Goal: Task Accomplishment & Management: Use online tool/utility

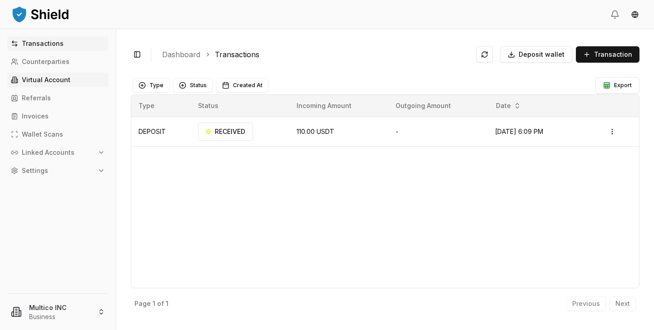
click at [74, 85] on link "Virtual Account" at bounding box center [57, 80] width 101 height 15
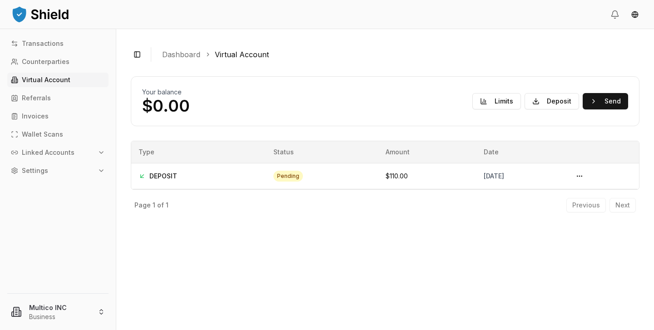
click at [59, 81] on p "Virtual Account" at bounding box center [46, 80] width 49 height 6
click at [612, 105] on button "Send" at bounding box center [605, 101] width 45 height 16
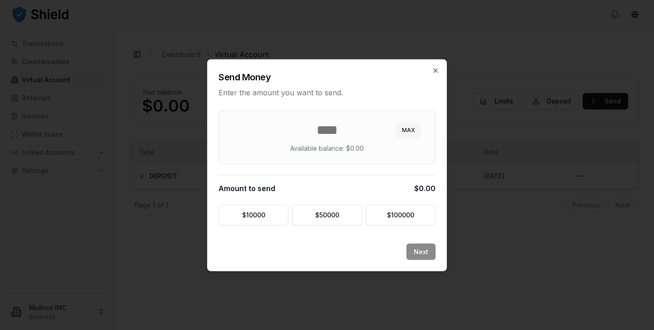
click at [398, 137] on input "number" at bounding box center [327, 130] width 194 height 16
click at [407, 130] on button "MAX" at bounding box center [408, 130] width 24 height 15
type input "*"
click at [407, 129] on button "MAX" at bounding box center [408, 130] width 24 height 15
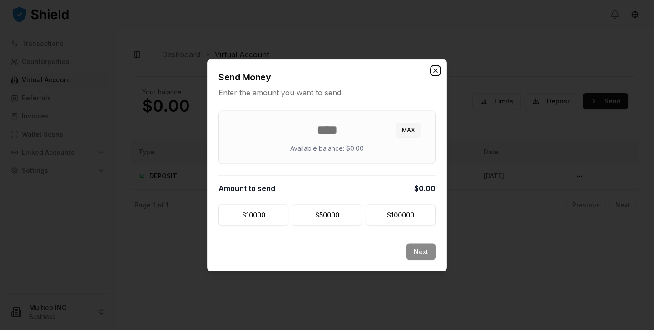
click at [435, 69] on icon "button" at bounding box center [435, 70] width 7 height 7
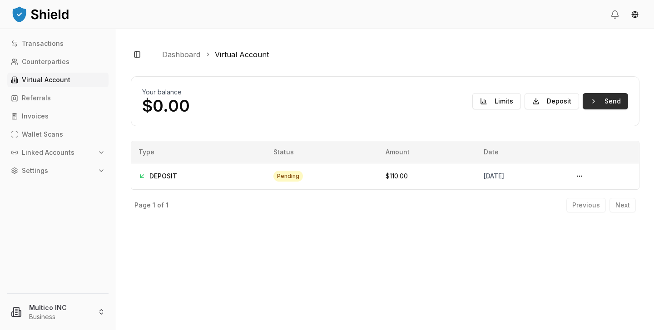
click at [598, 105] on button "Send" at bounding box center [605, 101] width 45 height 16
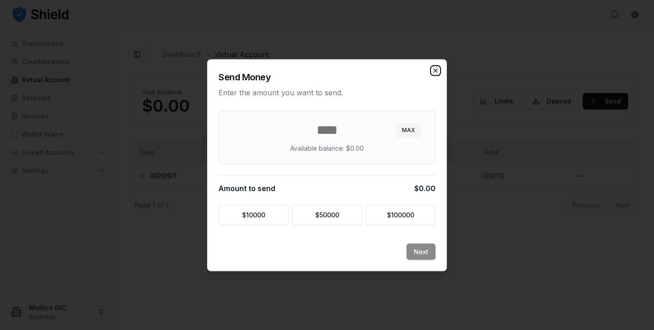
click at [435, 69] on icon "button" at bounding box center [435, 70] width 7 height 7
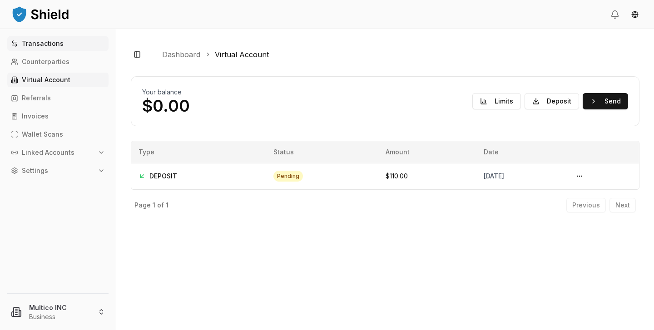
click at [50, 48] on link "Transactions" at bounding box center [57, 43] width 101 height 15
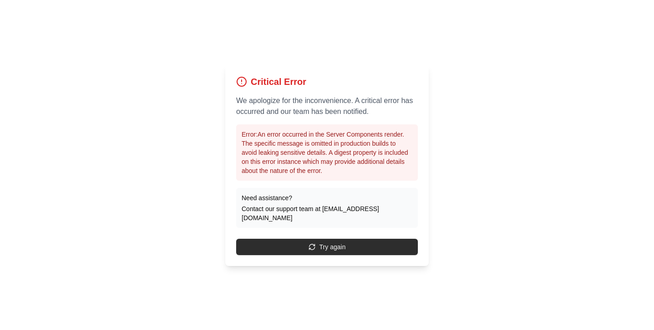
click at [327, 243] on button "Try again" at bounding box center [327, 247] width 182 height 16
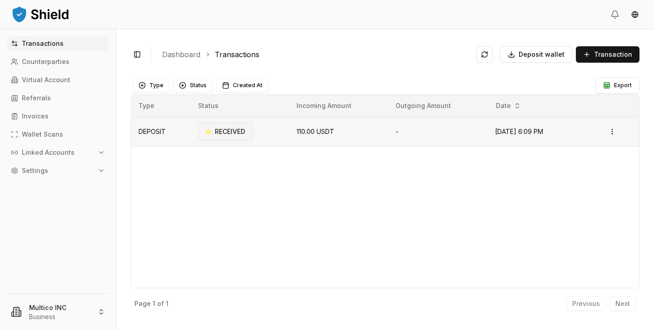
click at [239, 128] on div "RECEIVED" at bounding box center [225, 132] width 55 height 18
click at [613, 130] on html "Transactions Counterparties Virtual Account Referrals Invoices Wallet Scans Lin…" at bounding box center [327, 165] width 654 height 330
click at [596, 165] on p "View Details" at bounding box center [600, 167] width 34 height 5
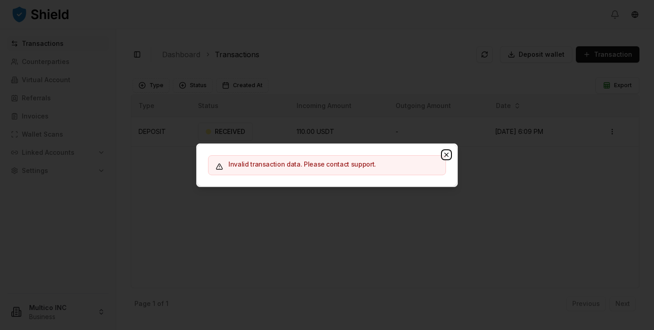
click at [444, 151] on icon "button" at bounding box center [446, 154] width 7 height 7
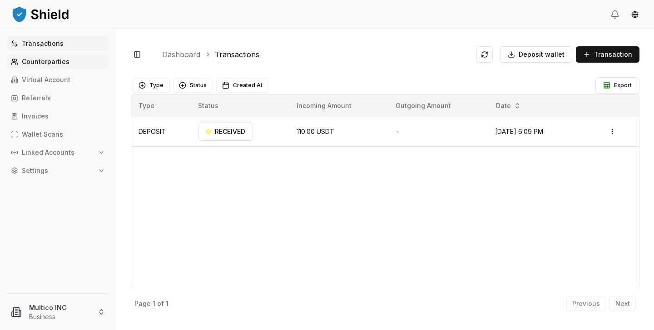
click at [67, 64] on link "Counterparties" at bounding box center [57, 61] width 101 height 15
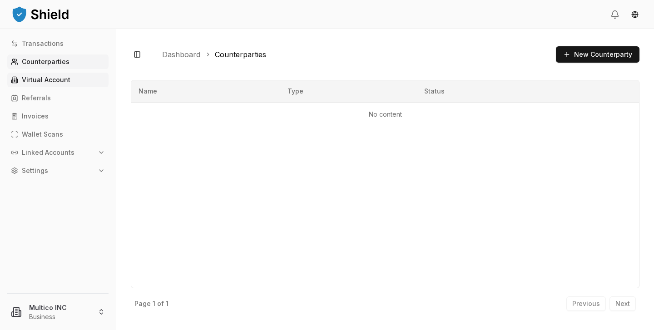
click at [64, 74] on link "Virtual Account" at bounding box center [57, 80] width 101 height 15
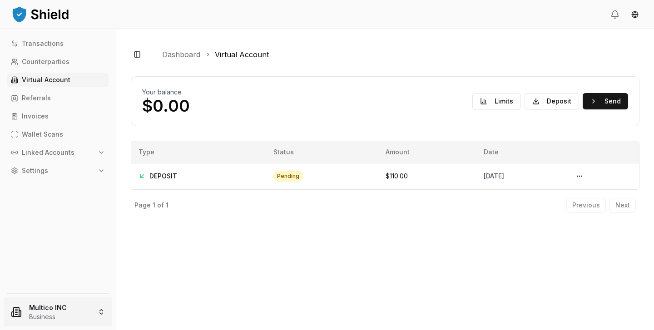
click at [94, 311] on html "Transactions Counterparties Virtual Account Referrals Invoices Wallet Scans Lin…" at bounding box center [327, 165] width 654 height 330
click at [588, 171] on html "Transactions Counterparties Virtual Account Referrals Invoices Wallet Scans Lin…" at bounding box center [327, 165] width 654 height 330
click at [587, 173] on button at bounding box center [579, 176] width 15 height 15
click at [587, 175] on button at bounding box center [579, 176] width 15 height 15
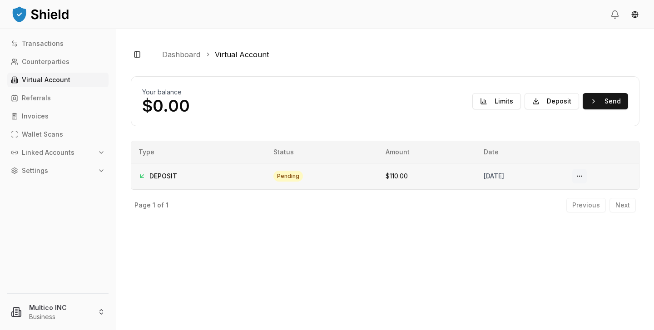
click at [587, 175] on button at bounding box center [579, 176] width 15 height 15
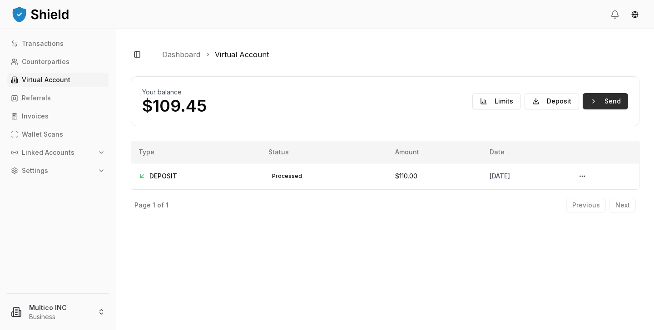
click at [587, 103] on button "Send" at bounding box center [605, 101] width 45 height 16
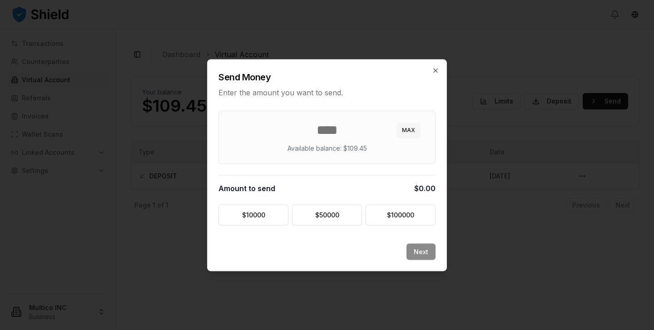
click at [407, 135] on button "MAX" at bounding box center [408, 130] width 24 height 15
type input "******"
click at [420, 256] on button "Next" at bounding box center [420, 251] width 29 height 16
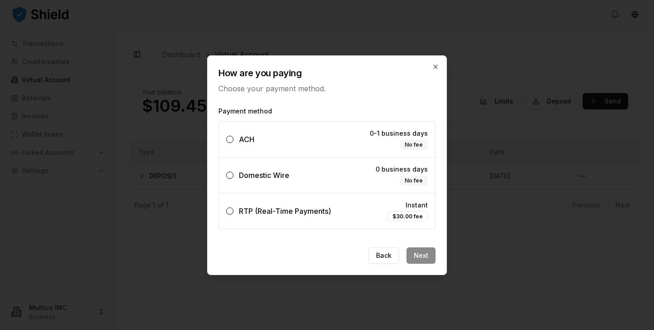
click at [293, 173] on label "Domestic Wire 0 business days No fee" at bounding box center [327, 175] width 216 height 35
click at [233, 173] on button "Domestic Wire 0 business days No fee" at bounding box center [229, 175] width 7 height 7
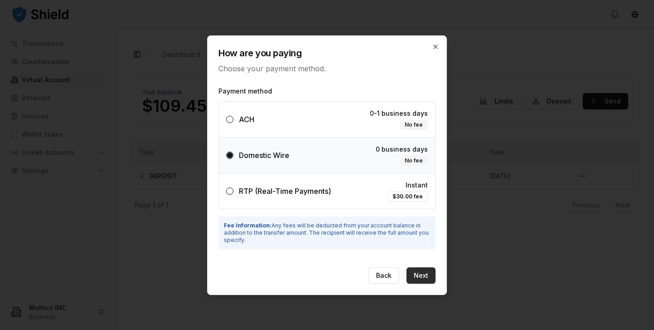
click at [425, 276] on button "Next" at bounding box center [420, 275] width 29 height 16
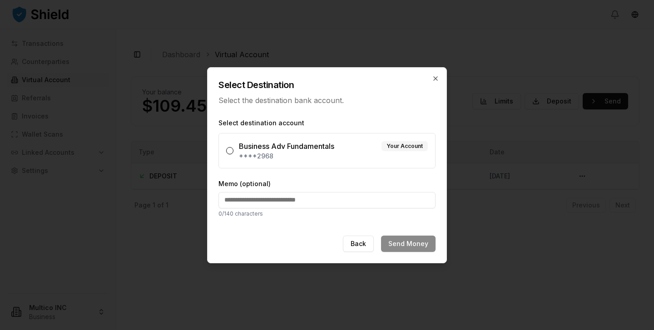
click at [247, 145] on div "Business Adv Fundamentals" at bounding box center [286, 146] width 95 height 11
click at [233, 147] on button "Business Adv Fundamentals Your Account ****2968" at bounding box center [229, 150] width 7 height 7
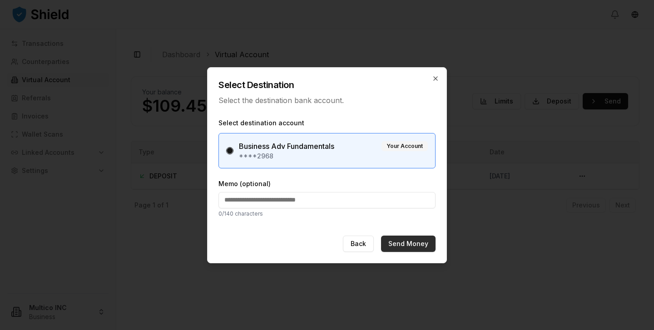
click at [426, 245] on button "Send Money" at bounding box center [408, 244] width 54 height 16
